Goal: Check status: Check status

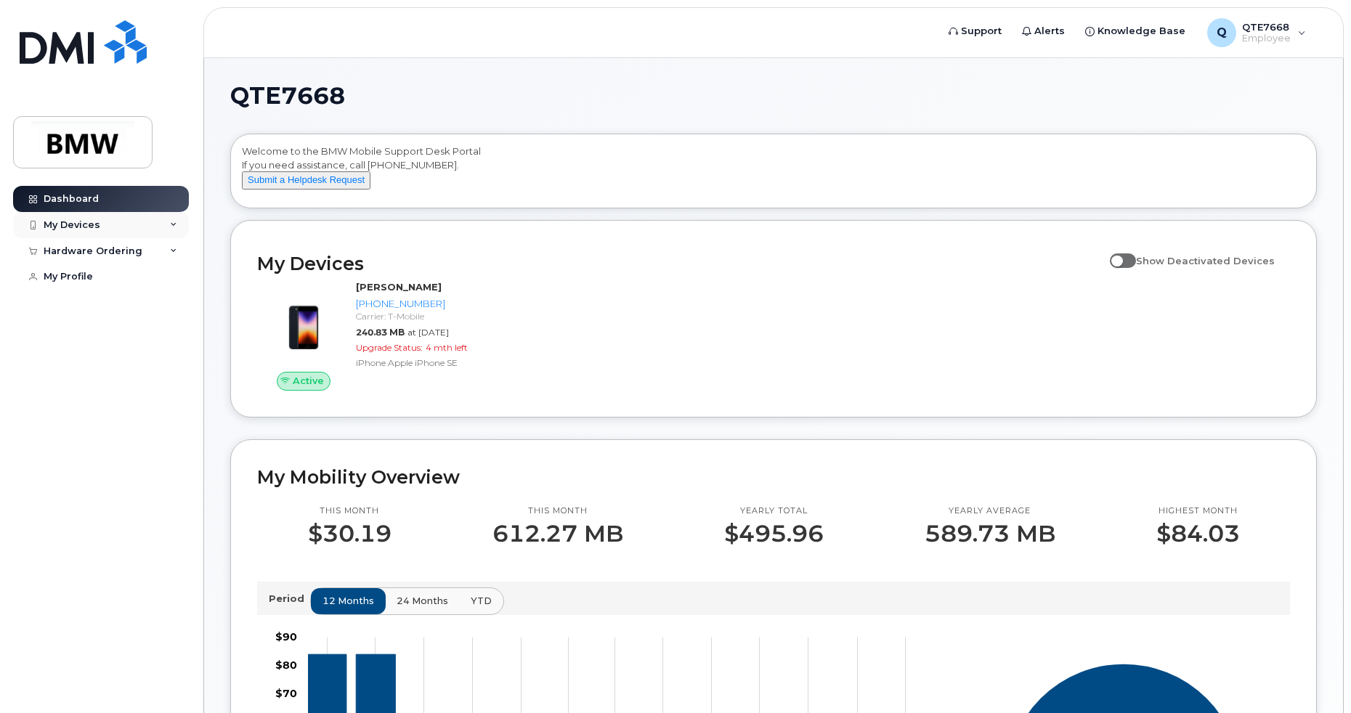
click at [108, 223] on div "My Devices" at bounding box center [101, 225] width 176 height 26
click at [143, 286] on div "([PERSON_NAME])" at bounding box center [133, 292] width 89 height 13
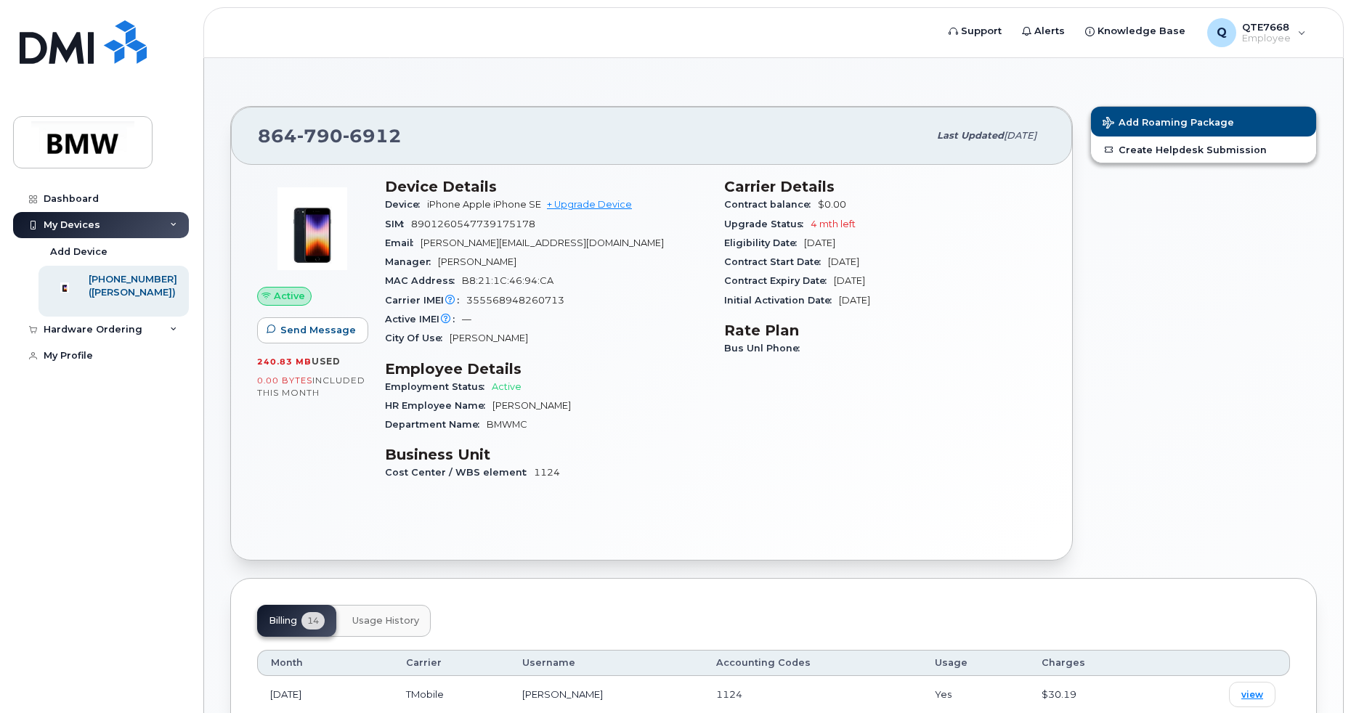
click at [654, 434] on div "Department Name BMWMC" at bounding box center [546, 425] width 322 height 19
click at [1277, 40] on span "Employee" at bounding box center [1266, 39] width 49 height 12
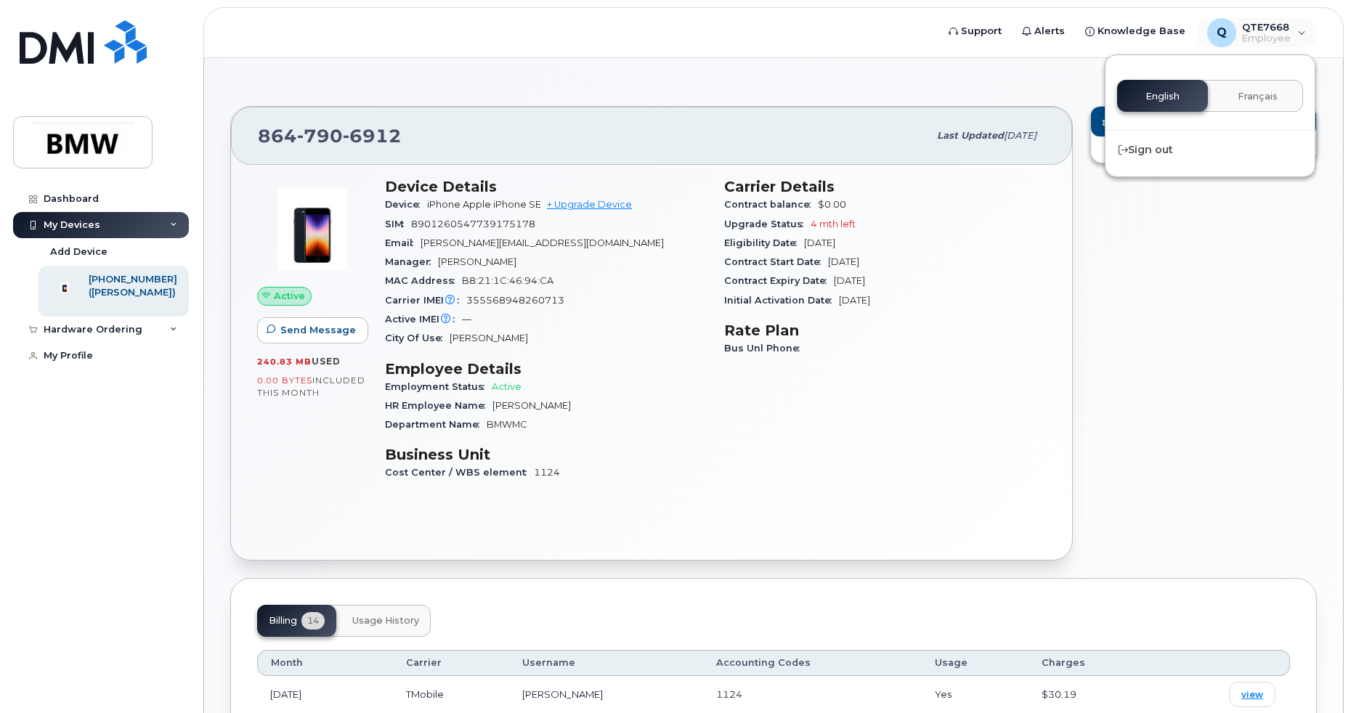
click at [886, 61] on div "864 790 6912 Last updated Sep 12, 2025 Active Send Message 240.83 MB  used 0.00…" at bounding box center [773, 665] width 1139 height 1215
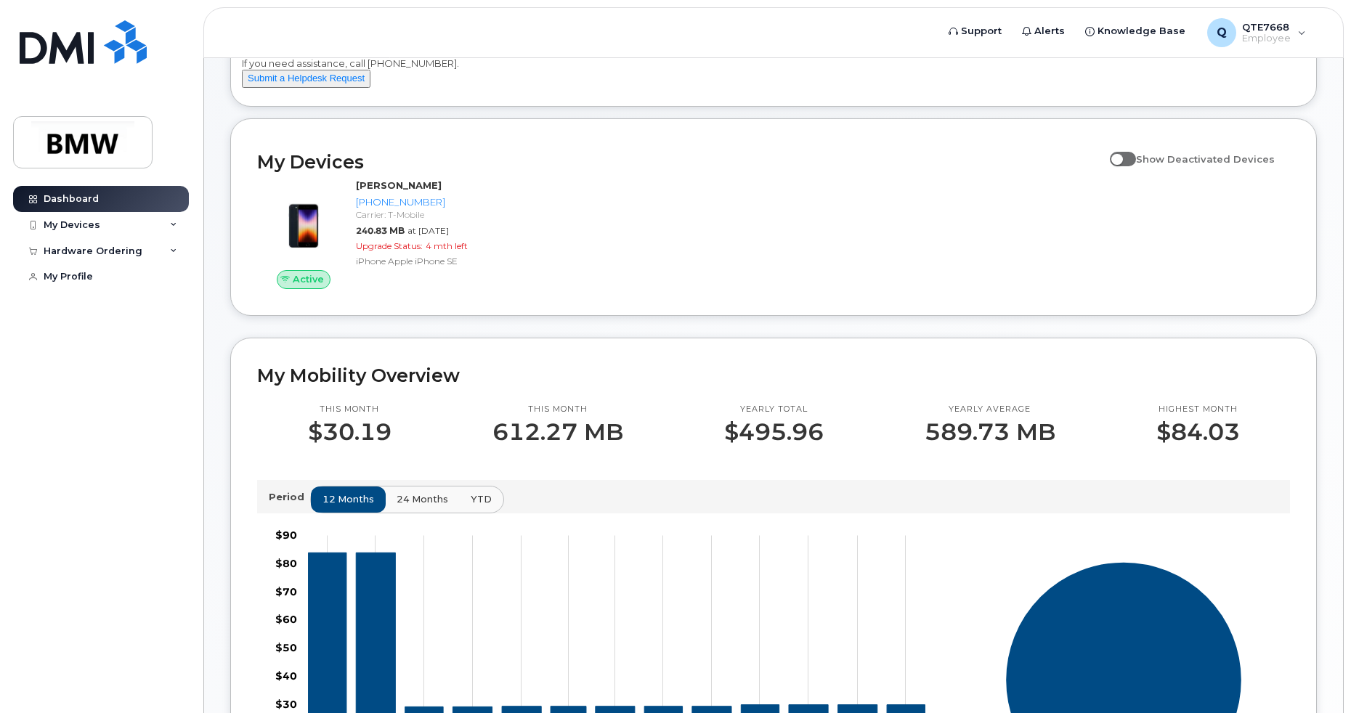
scroll to position [73, 0]
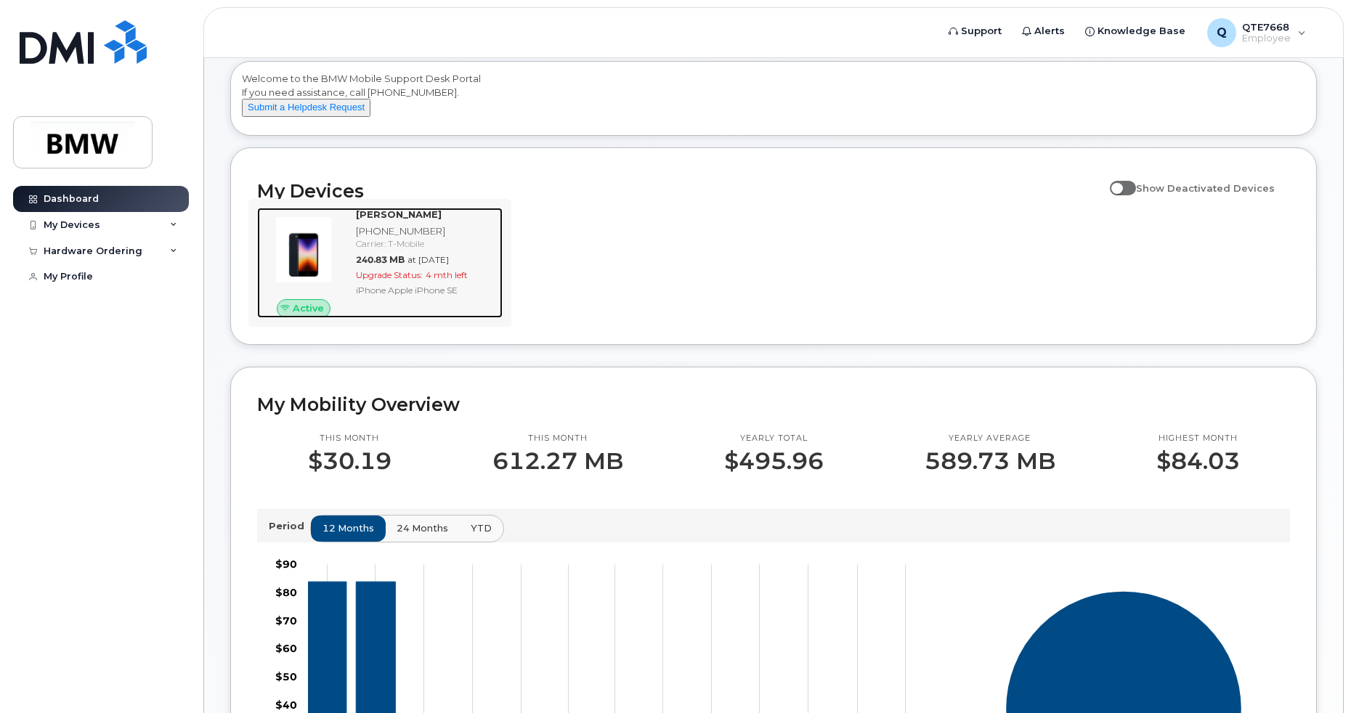
click at [369, 250] on div "Carrier: T-Mobile" at bounding box center [426, 244] width 141 height 12
